Goal: Information Seeking & Learning: Learn about a topic

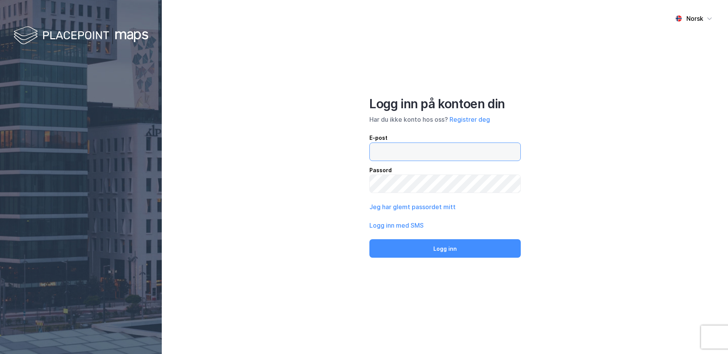
type input "[EMAIL_ADDRESS][DOMAIN_NAME]"
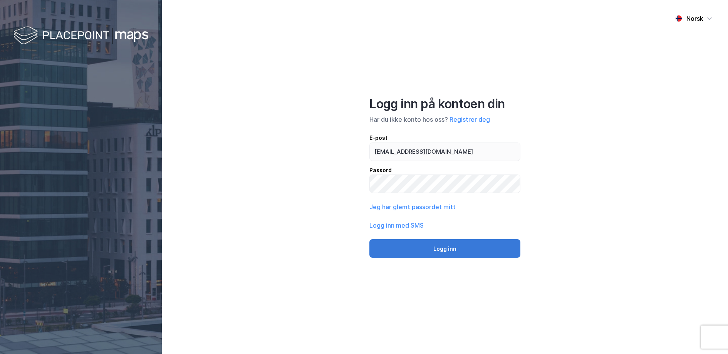
click at [428, 246] on button "Logg inn" at bounding box center [444, 248] width 151 height 18
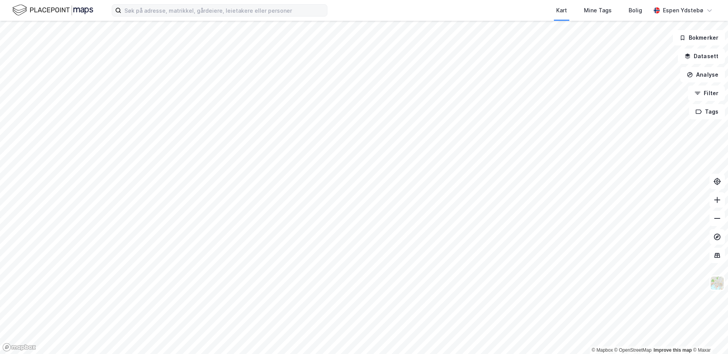
click at [298, 1] on div "Kart Mine Tags Bolig [PERSON_NAME] © Mapbox © OpenStreetMap Improve this map © …" at bounding box center [364, 177] width 728 height 354
click at [198, 0] on html "Kart Mine Tags Bolig [PERSON_NAME] © Mapbox © OpenStreetMap Improve this map © …" at bounding box center [364, 177] width 728 height 354
